Goal: Obtain resource: Download file/media

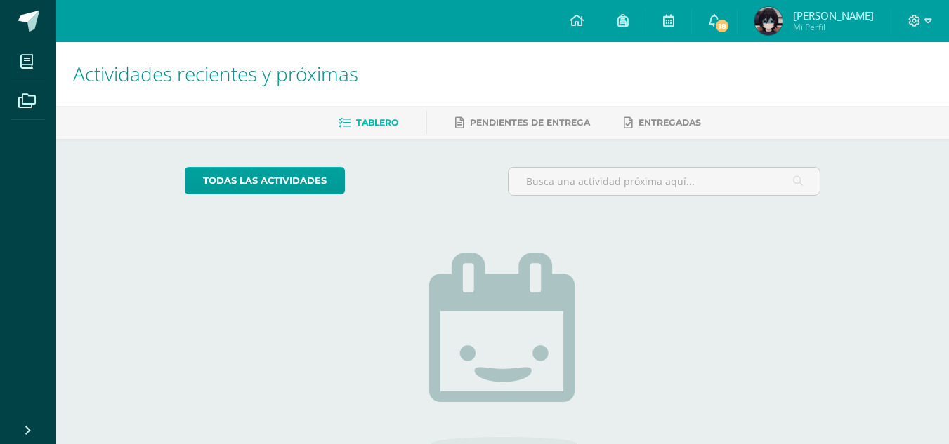
click at [782, 18] on img at bounding box center [768, 21] width 28 height 28
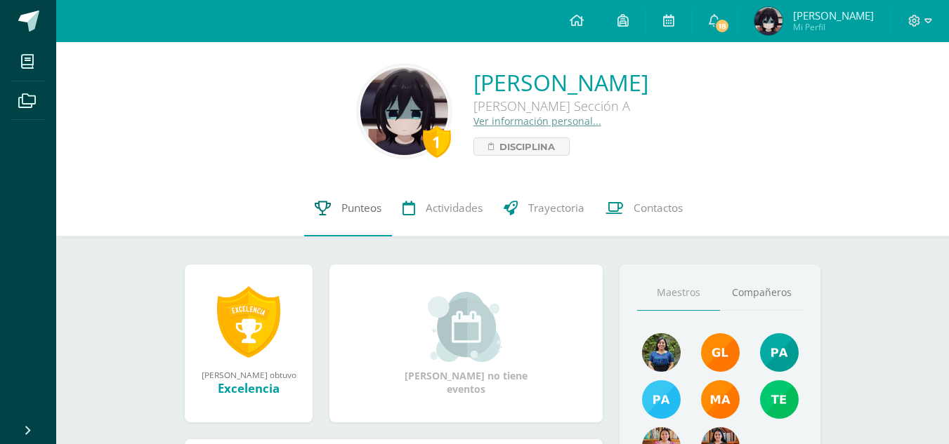
click at [355, 213] on span "Punteos" at bounding box center [361, 208] width 40 height 15
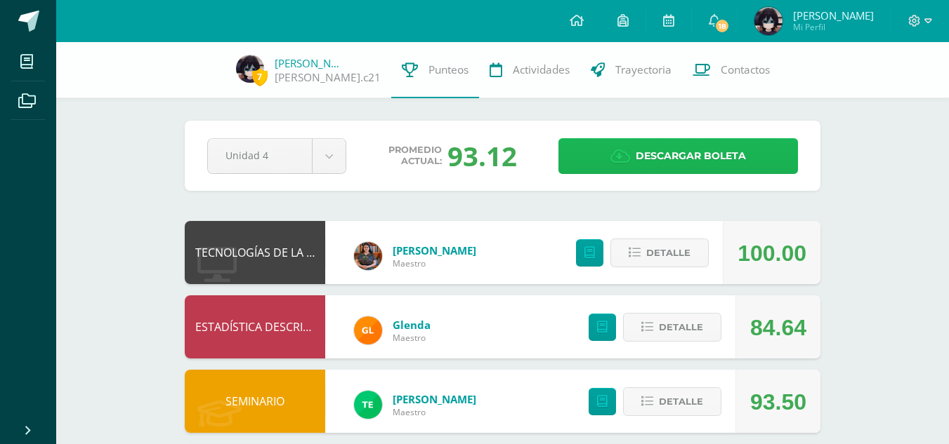
click at [698, 163] on span "Descargar boleta" at bounding box center [690, 156] width 110 height 34
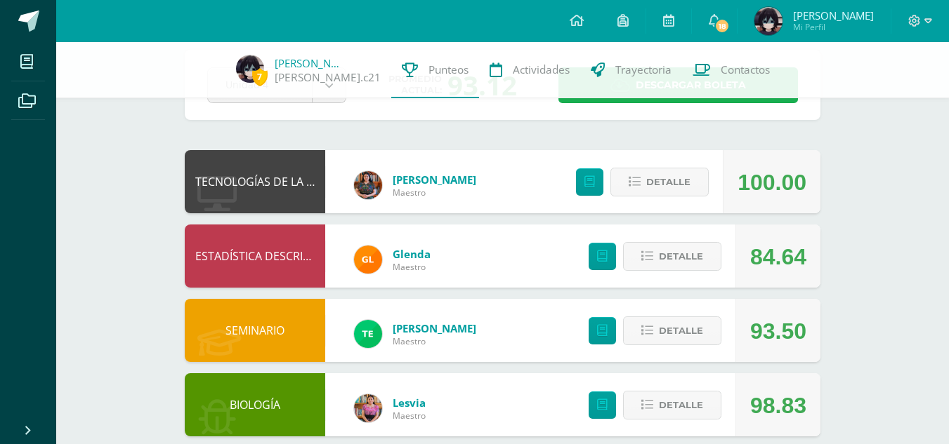
scroll to position [72, 0]
